Goal: Check status: Check status

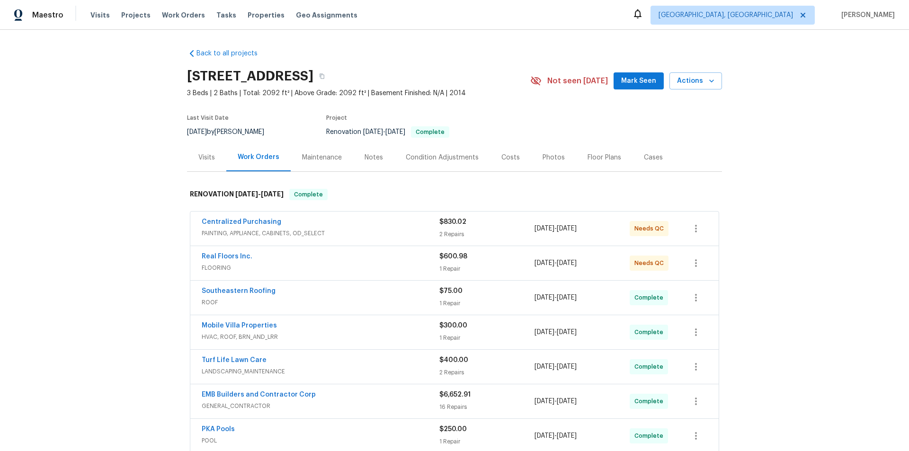
click at [727, 146] on div "Back to all projects [STREET_ADDRESS] 3 Beds | 2 Baths | Total: 2092 ft² | Abov…" at bounding box center [454, 240] width 909 height 421
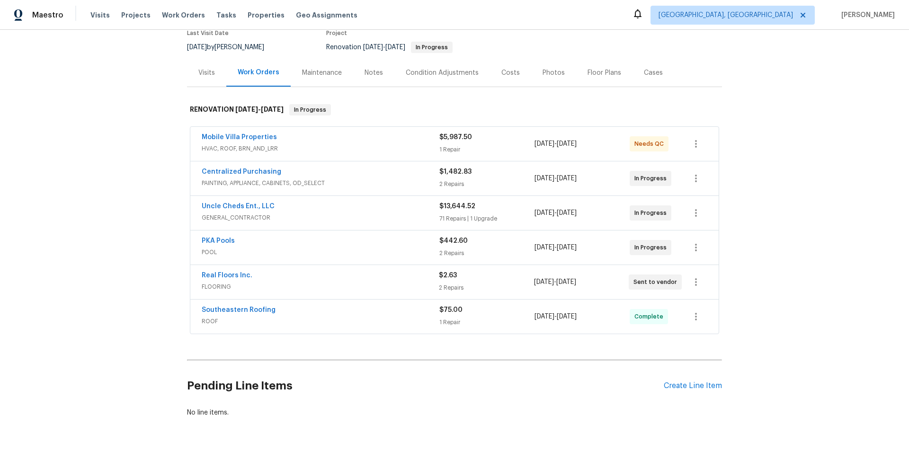
scroll to position [95, 0]
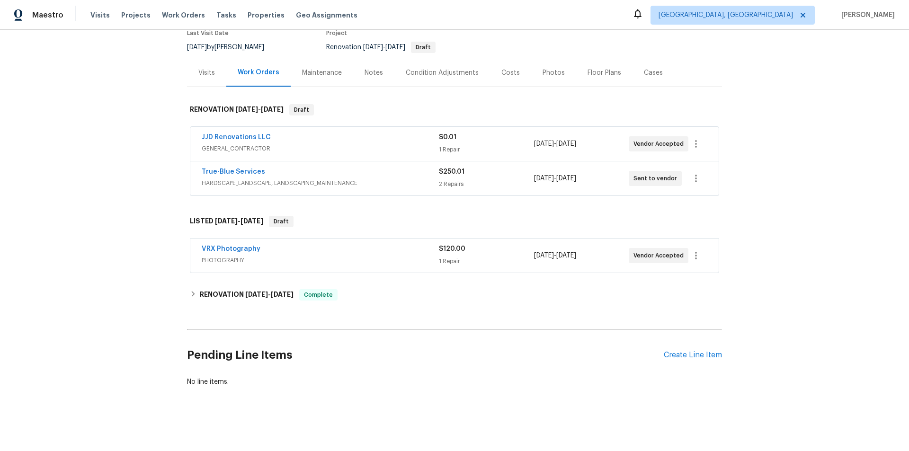
scroll to position [92, 0]
click at [232, 289] on h6 "RENOVATION 9/16/25 - 9/20/25" at bounding box center [247, 294] width 94 height 11
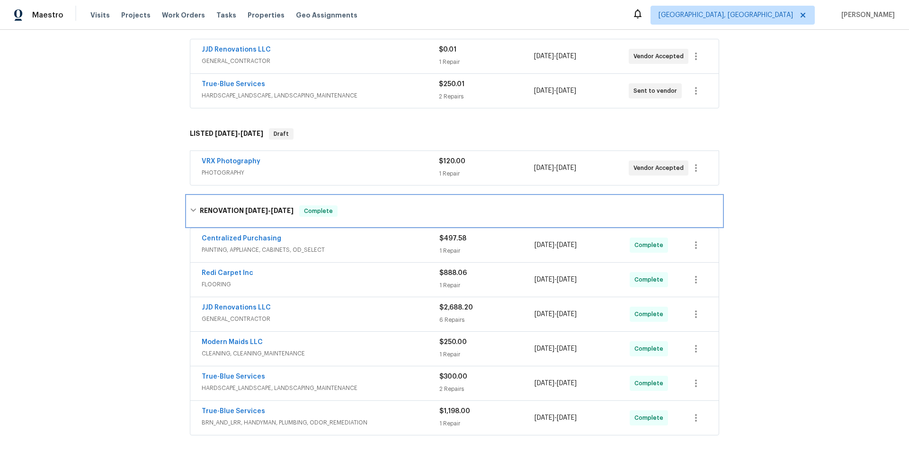
scroll to position [27, 0]
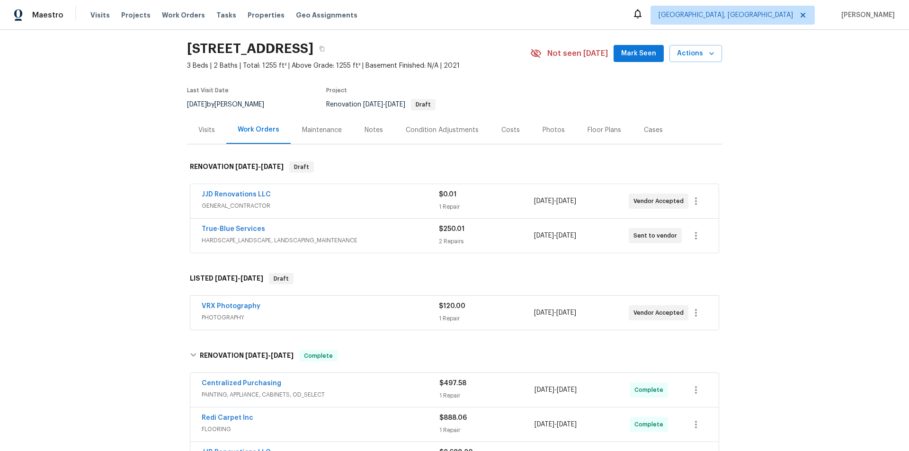
click at [198, 132] on div "Visits" at bounding box center [206, 129] width 17 height 9
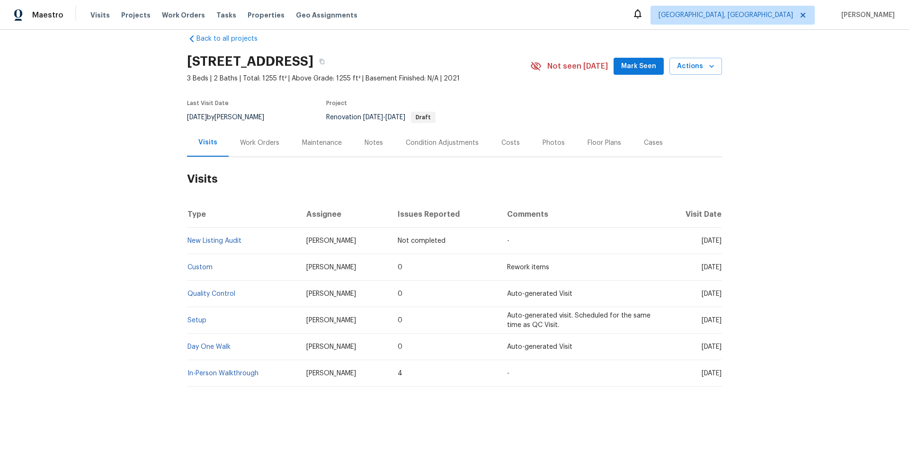
scroll to position [22, 0]
click at [267, 138] on div "Work Orders" at bounding box center [259, 142] width 39 height 9
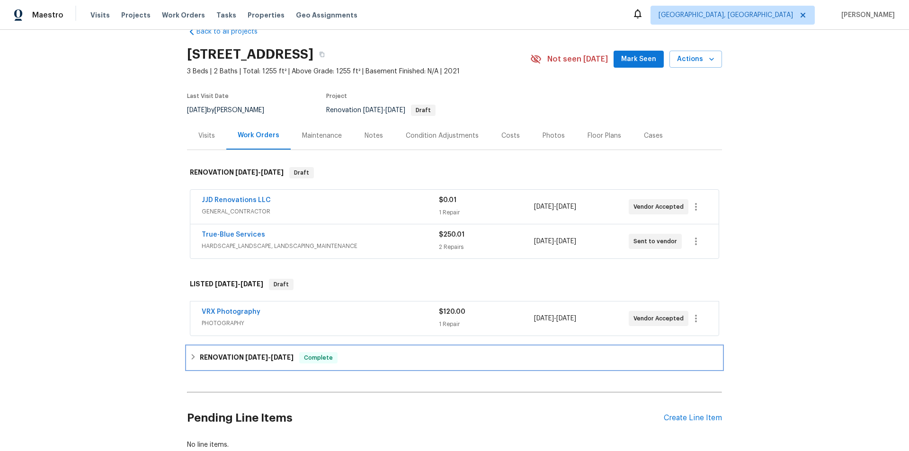
click at [203, 354] on h6 "RENOVATION 9/16/25 - 9/20/25" at bounding box center [247, 357] width 94 height 11
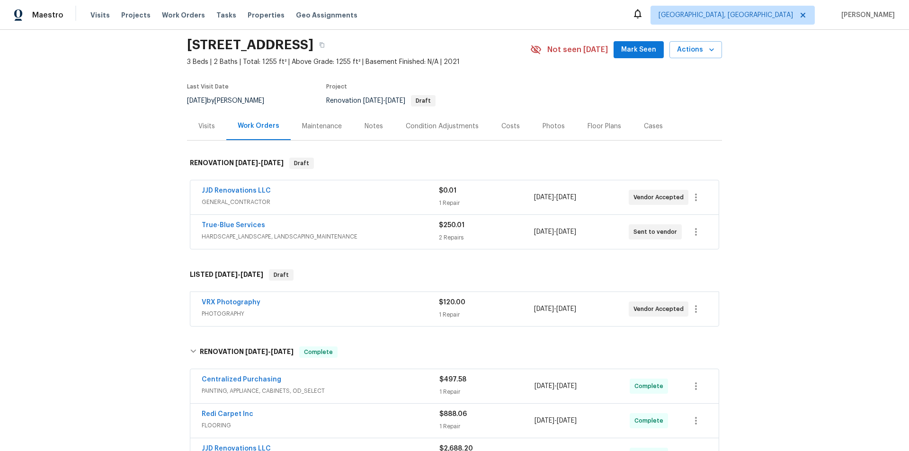
scroll to position [311, 0]
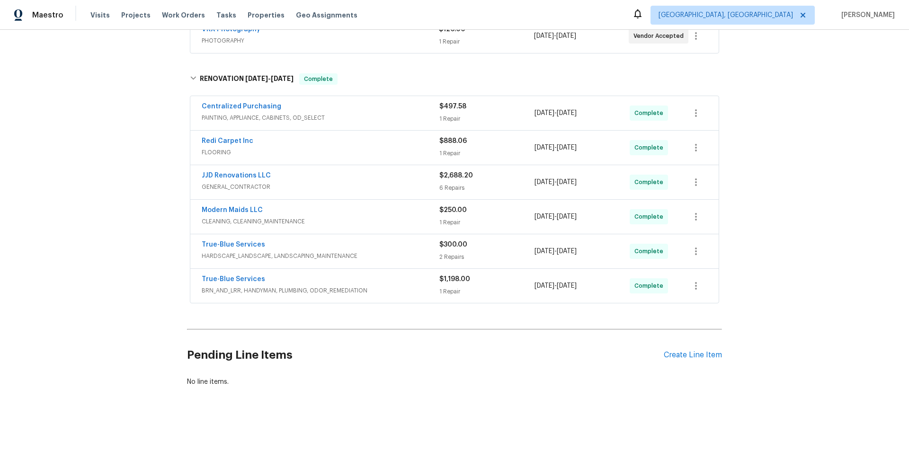
click at [128, 187] on div "Back to all projects 7501 W Teton Rd, Tucson, AZ 85757 3 Beds | 2 Baths | Total…" at bounding box center [454, 240] width 909 height 421
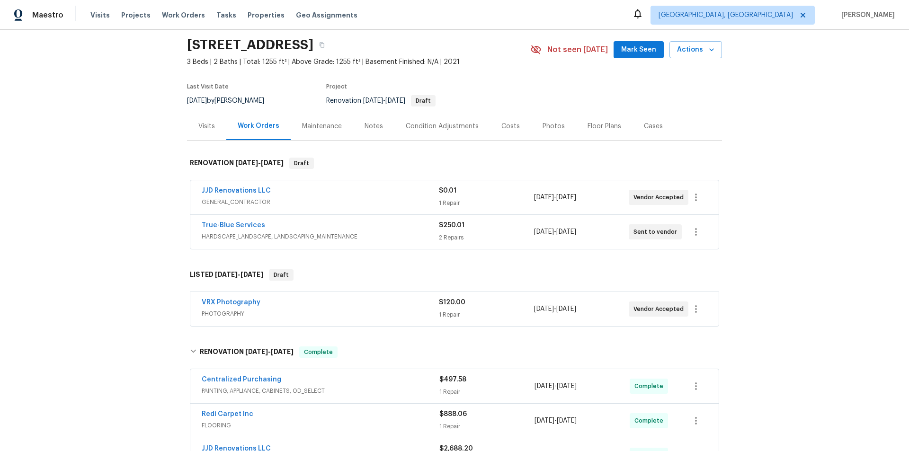
click at [125, 110] on div "Back to all projects 7501 W Teton Rd, Tucson, AZ 85757 3 Beds | 2 Baths | Total…" at bounding box center [454, 240] width 909 height 421
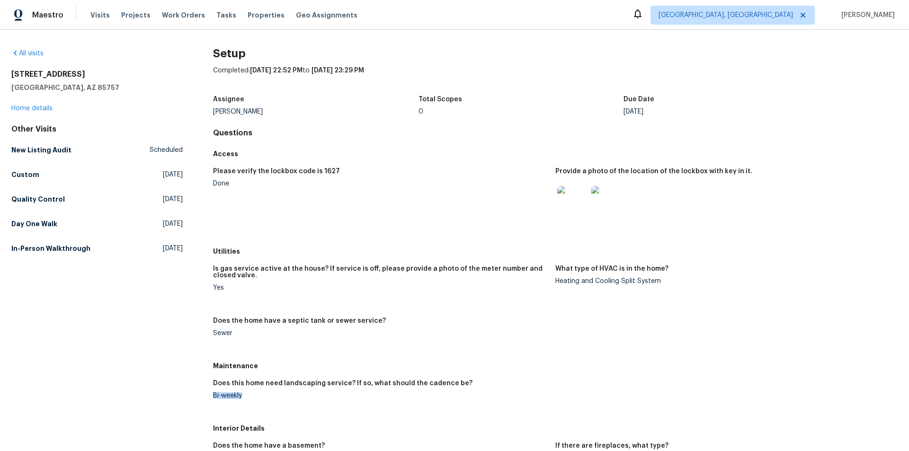
drag, startPoint x: 206, startPoint y: 400, endPoint x: 258, endPoint y: 397, distance: 52.1
